Goal: Task Accomplishment & Management: Complete application form

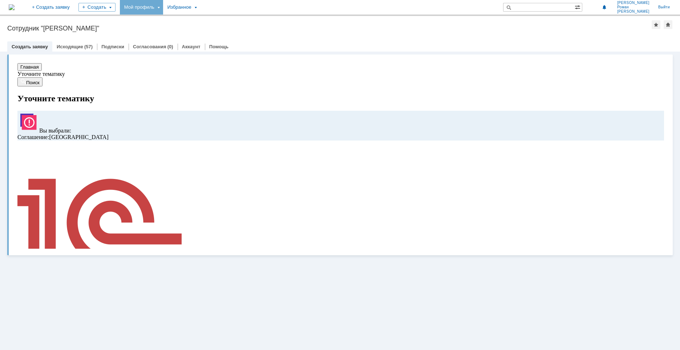
click at [163, 7] on div "Мой профиль" at bounding box center [141, 7] width 43 height 15
click at [218, 33] on link "Мои заявки" at bounding box center [206, 33] width 55 height 9
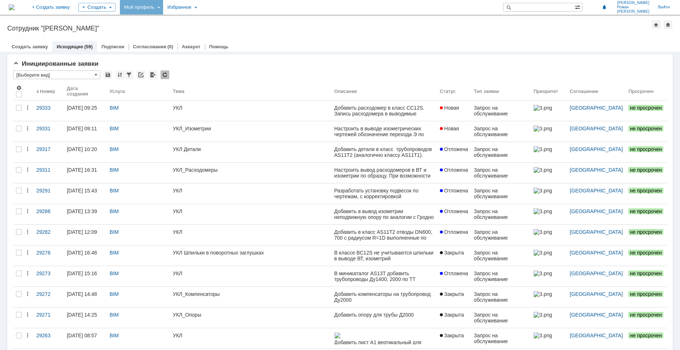
click at [234, 149] on div "УКЛ Детали" at bounding box center [250, 149] width 155 height 6
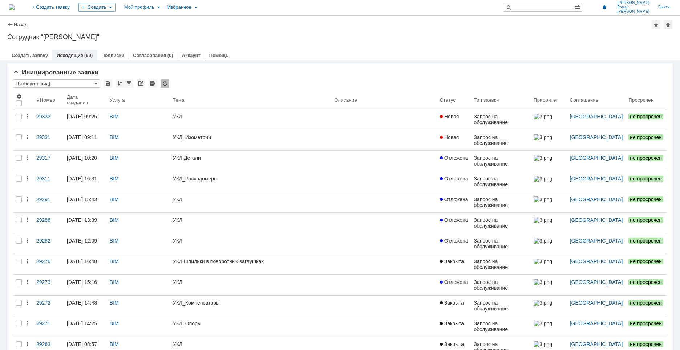
click at [48, 11] on div "На домашнюю + Создать заявку Создать Мой профиль Избранное Анохин Роман Вадимов…" at bounding box center [340, 8] width 680 height 16
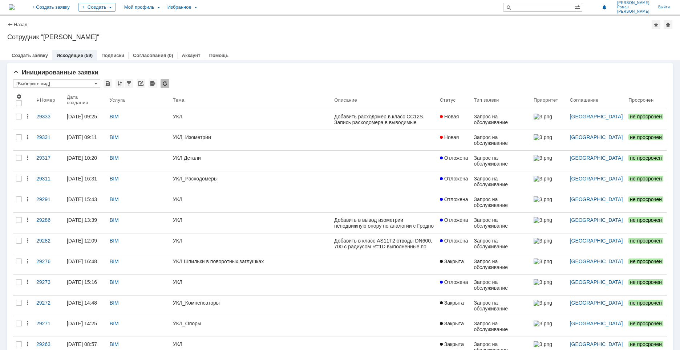
click at [15, 9] on img at bounding box center [12, 7] width 6 height 6
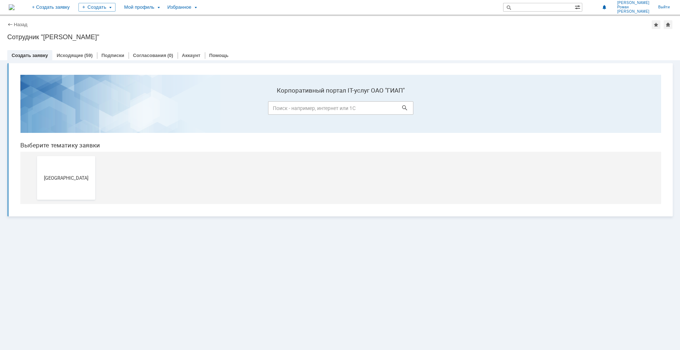
click at [50, 176] on span "[GEOGRAPHIC_DATA]" at bounding box center [66, 177] width 54 height 5
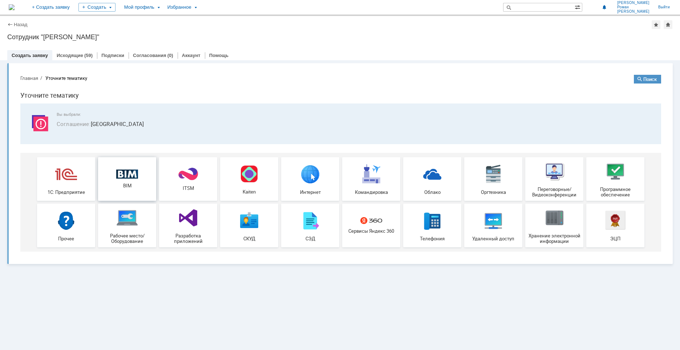
click at [142, 180] on div "BIM" at bounding box center [127, 179] width 54 height 19
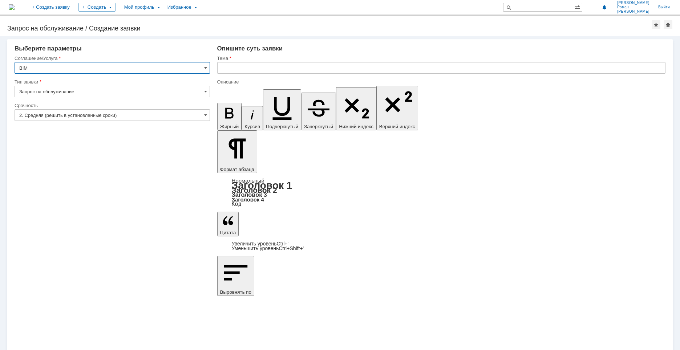
click at [246, 72] on input "text" at bounding box center [441, 68] width 448 height 12
type input "УКЛ"
